Goal: Obtain resource: Obtain resource

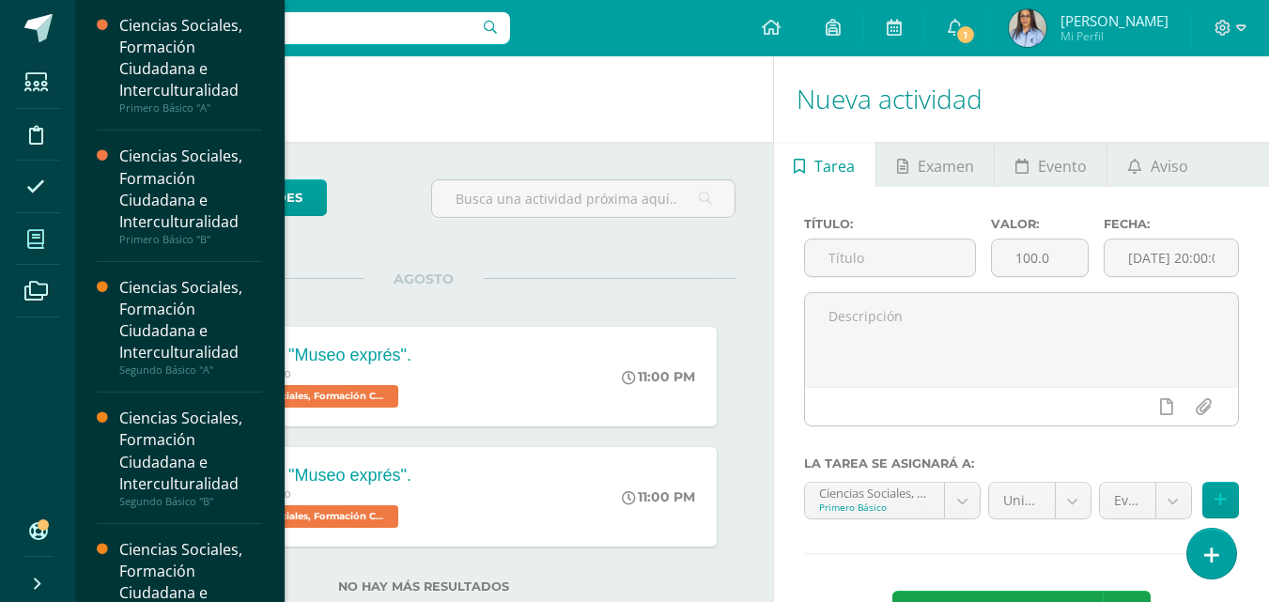
click at [39, 230] on icon at bounding box center [35, 239] width 17 height 19
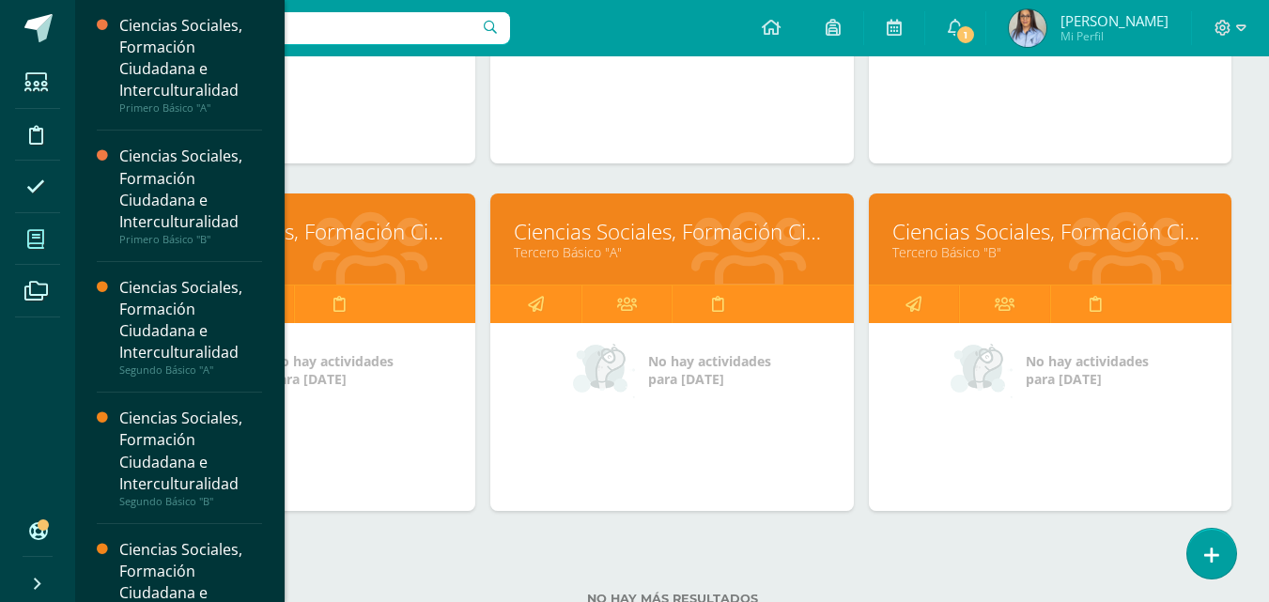
scroll to position [513, 0]
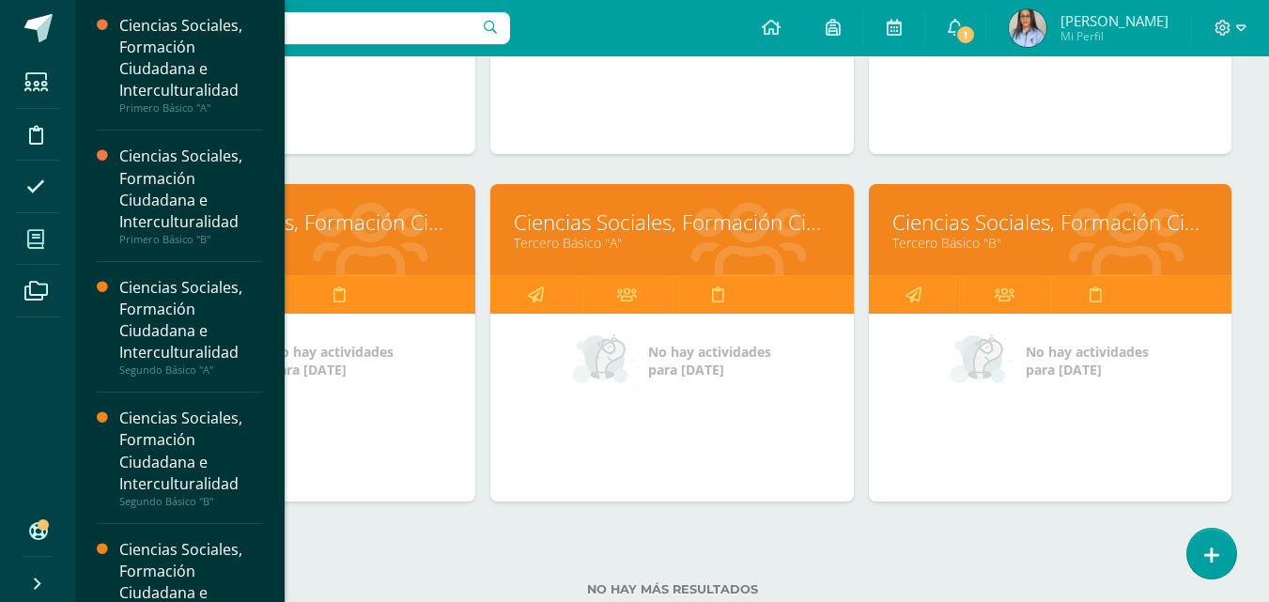
click at [729, 211] on link "Ciencias Sociales, Formación Ciudadana e Interculturalidad" at bounding box center [672, 222] width 316 height 29
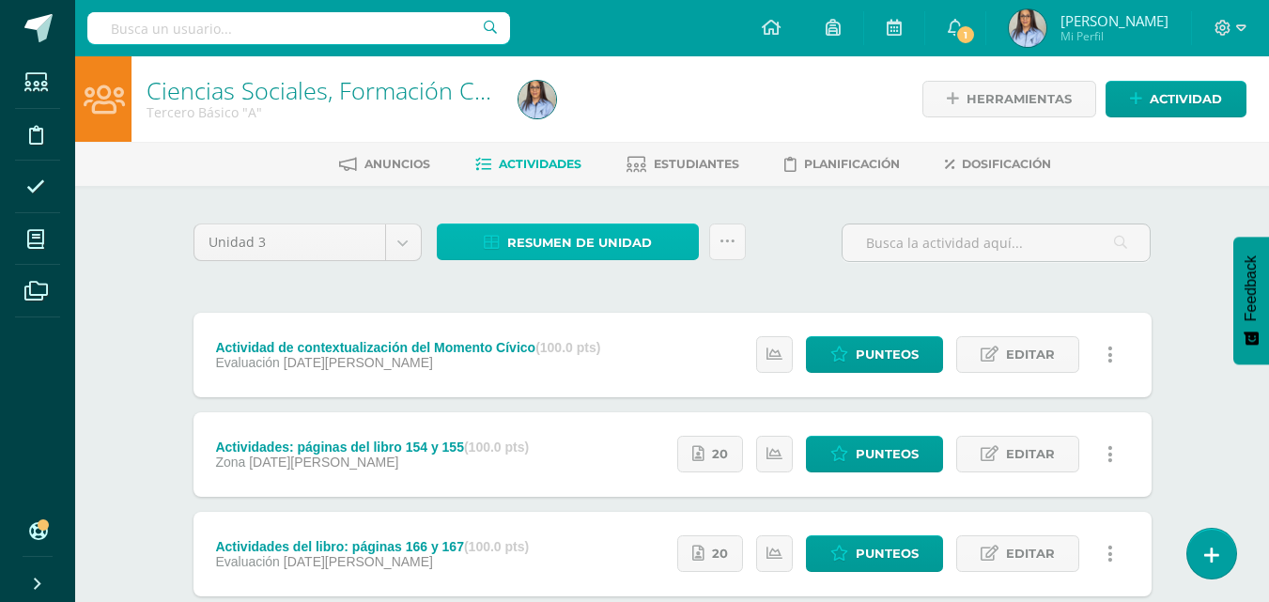
click at [546, 234] on span "Resumen de unidad" at bounding box center [579, 242] width 145 height 35
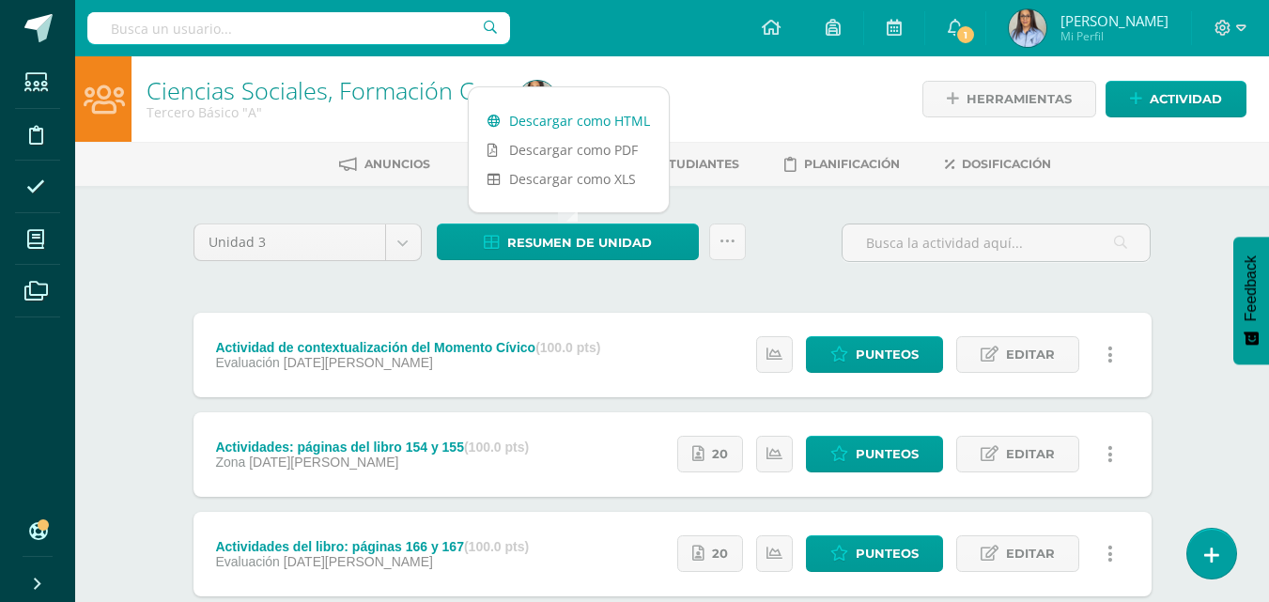
click at [576, 115] on link "Descargar como HTML" at bounding box center [569, 120] width 200 height 29
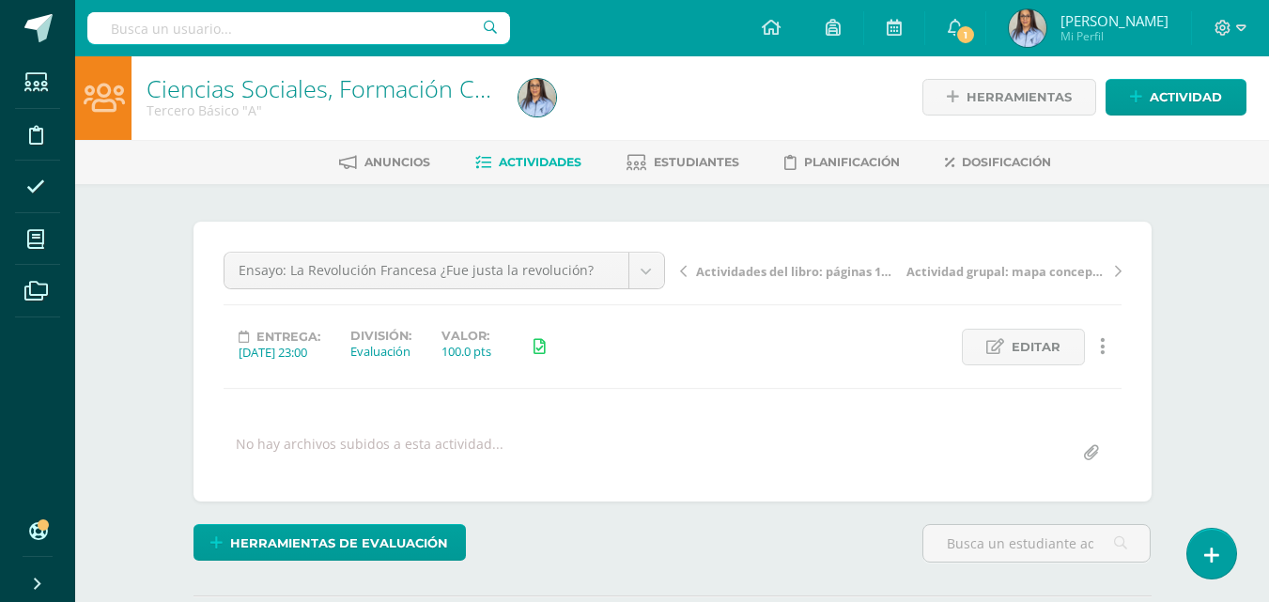
scroll to position [3, 0]
